Goal: Task Accomplishment & Management: Use online tool/utility

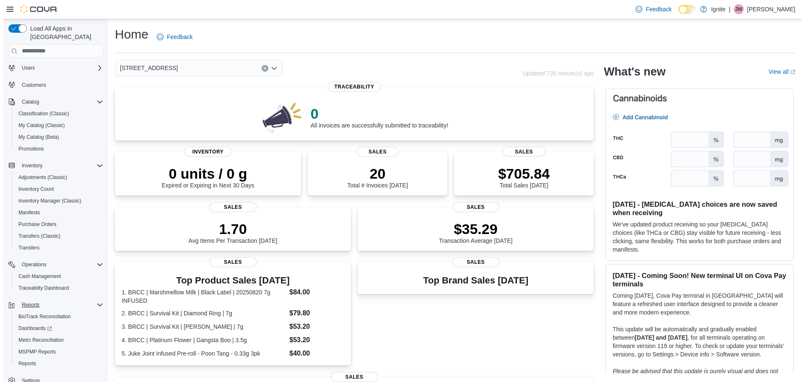
scroll to position [27, 0]
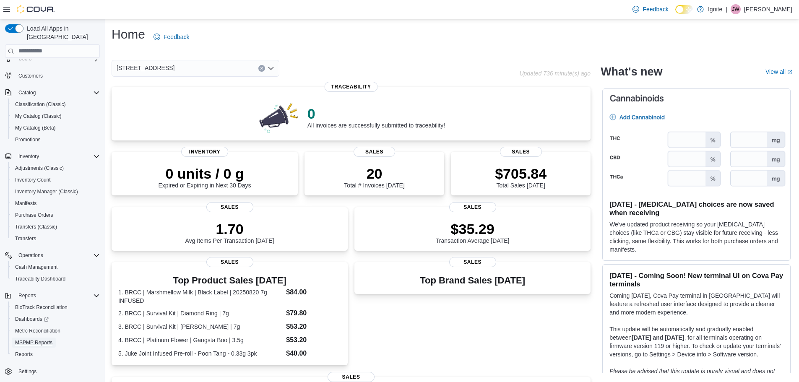
drag, startPoint x: 34, startPoint y: 335, endPoint x: 146, endPoint y: 1, distance: 352.1
click at [34, 339] on span "MSPMP Reports" at bounding box center [33, 342] width 37 height 7
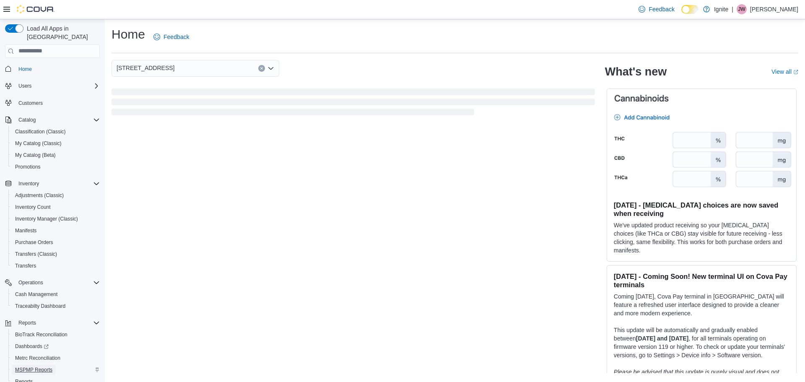
click at [47, 367] on span "MSPMP Reports" at bounding box center [33, 370] width 37 height 7
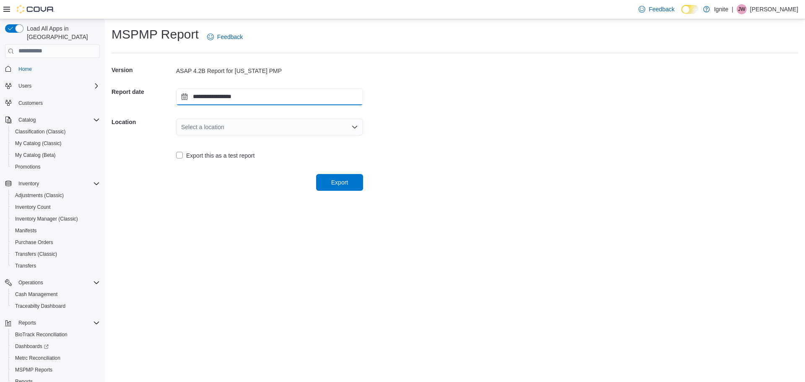
click at [240, 90] on input "**********" at bounding box center [269, 97] width 187 height 17
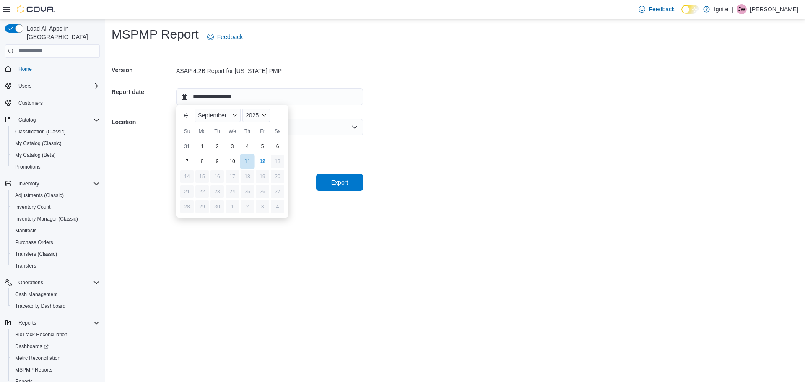
click at [244, 161] on div "11" at bounding box center [247, 161] width 15 height 15
type input "**********"
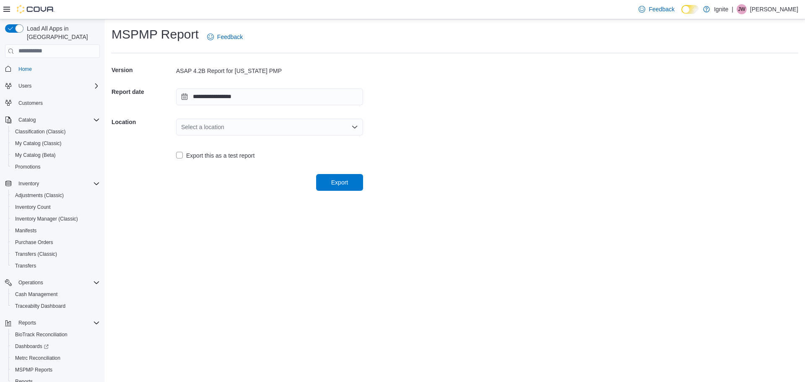
click at [251, 128] on div "Select a location" at bounding box center [269, 127] width 187 height 17
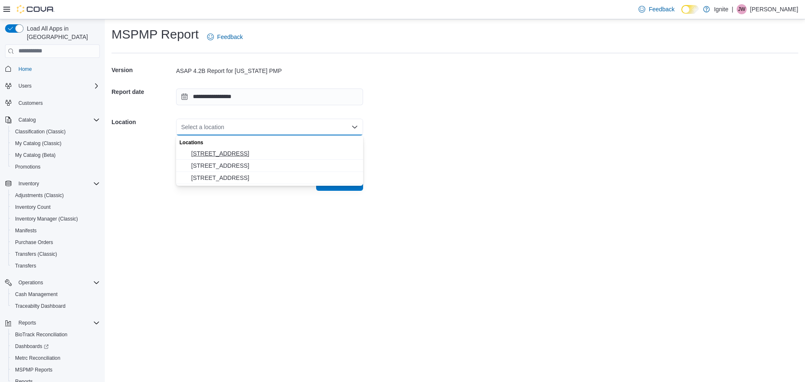
click at [241, 153] on span "[STREET_ADDRESS]" at bounding box center [274, 153] width 167 height 8
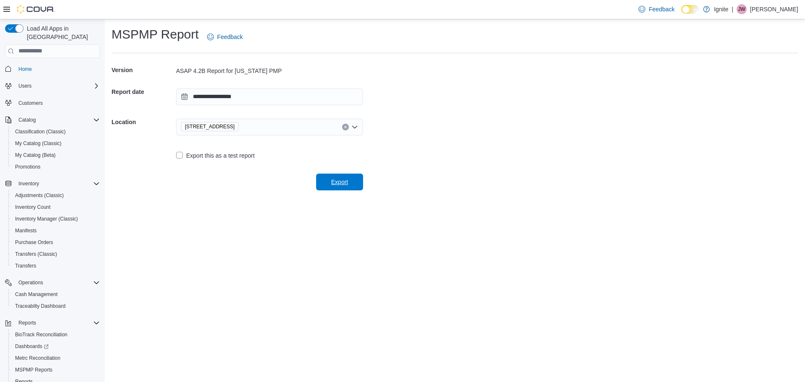
click at [326, 182] on span "Export" at bounding box center [339, 182] width 37 height 17
click at [31, 66] on span "Home" at bounding box center [24, 69] width 13 height 7
